Goal: Task Accomplishment & Management: Manage account settings

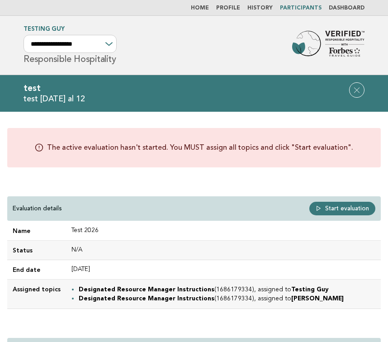
click at [237, 7] on link "Profile" at bounding box center [228, 7] width 24 height 5
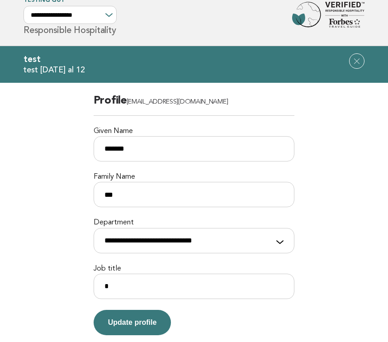
scroll to position [41, 0]
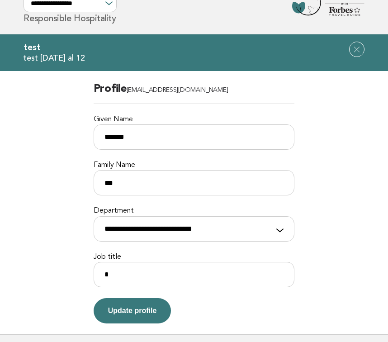
click at [342, 146] on main "**********" at bounding box center [194, 202] width 388 height 263
